Goal: Check status: Check status

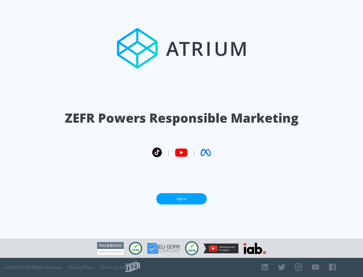
click at [182, 199] on link "Log In" at bounding box center [181, 198] width 50 height 11
